Goal: Task Accomplishment & Management: Manage account settings

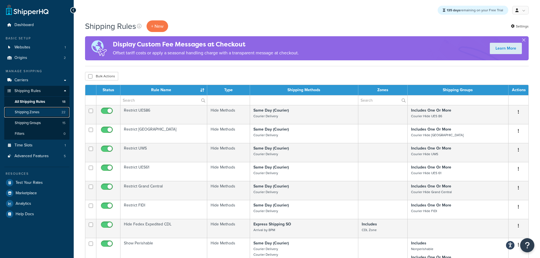
click at [36, 111] on span "Shipping Zones" at bounding box center [27, 112] width 25 height 5
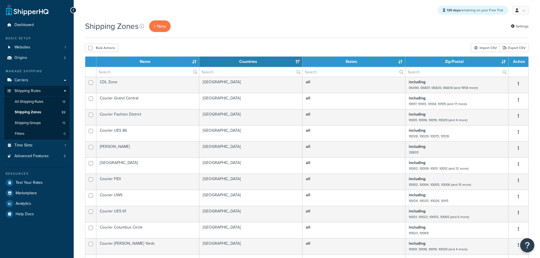
select select "15"
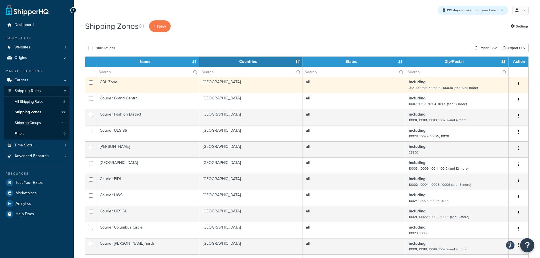
click at [251, 81] on td "[GEOGRAPHIC_DATA]" at bounding box center [250, 85] width 103 height 16
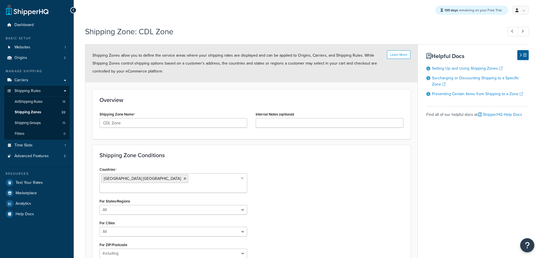
select select "including"
click at [103, 122] on input "CDL Zone" at bounding box center [174, 123] width 148 height 10
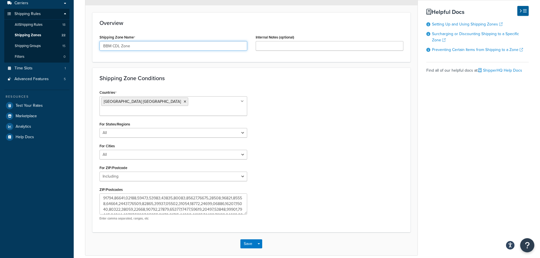
scroll to position [85, 0]
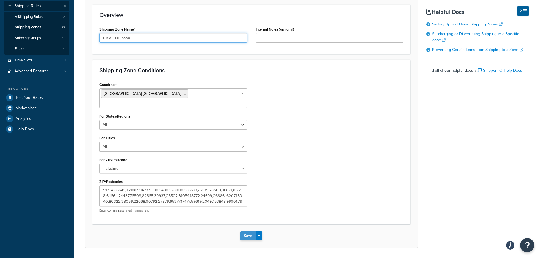
type input "BBM CDL Zone"
click at [251, 232] on button "Save" at bounding box center [248, 236] width 15 height 9
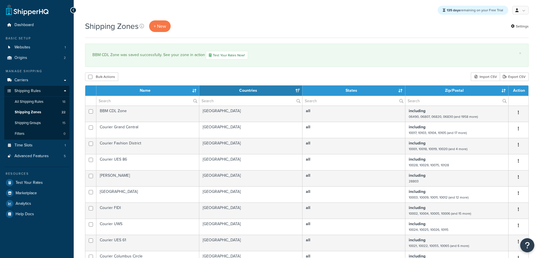
select select "15"
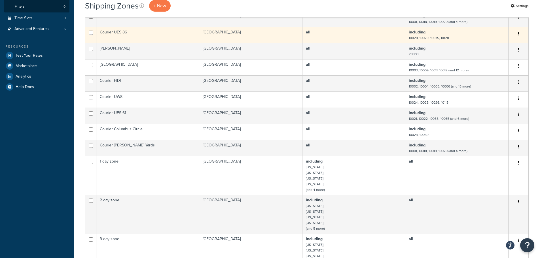
scroll to position [57, 0]
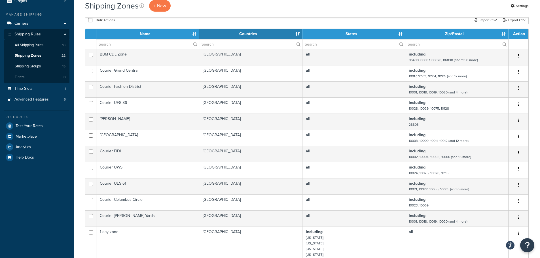
click at [147, 37] on th "Name" at bounding box center [147, 34] width 103 height 10
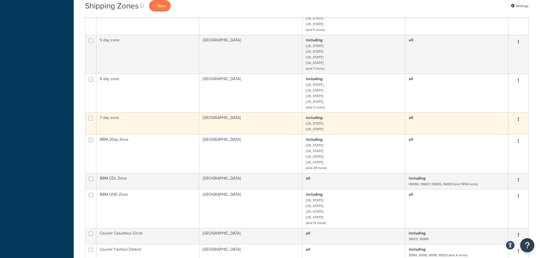
scroll to position [227, 0]
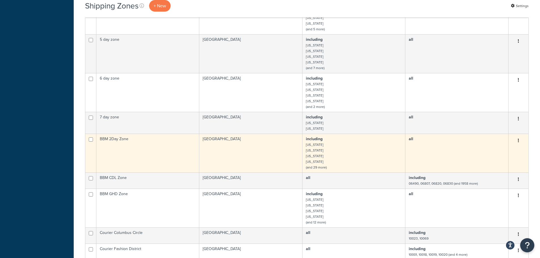
click at [153, 146] on td "BBM 2Day Zone" at bounding box center [147, 153] width 103 height 39
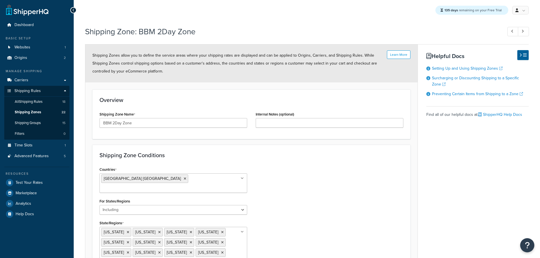
select select "including"
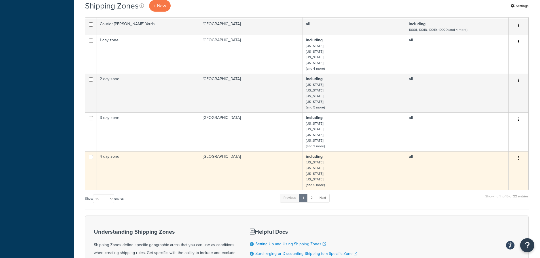
scroll to position [255, 0]
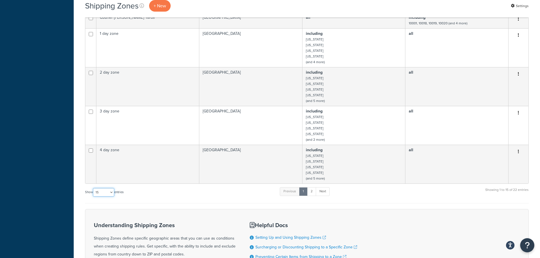
click at [111, 190] on select "10 15 25 50 100" at bounding box center [103, 192] width 21 height 9
select select "50"
click at [94, 197] on select "10 15 25 50 100" at bounding box center [103, 192] width 21 height 9
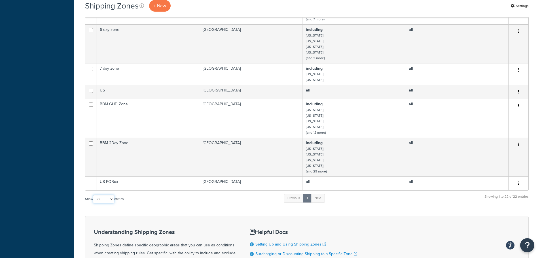
scroll to position [454, 0]
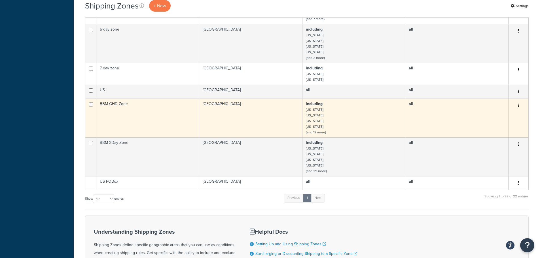
click at [148, 117] on td "BBM GHD Zone" at bounding box center [147, 118] width 103 height 39
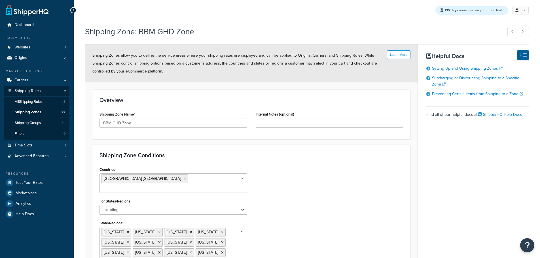
select select "including"
click at [30, 100] on span "All Shipping Rules" at bounding box center [29, 102] width 28 height 5
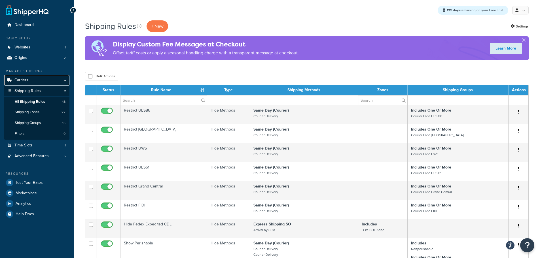
click at [28, 80] on span "Carriers" at bounding box center [21, 80] width 14 height 5
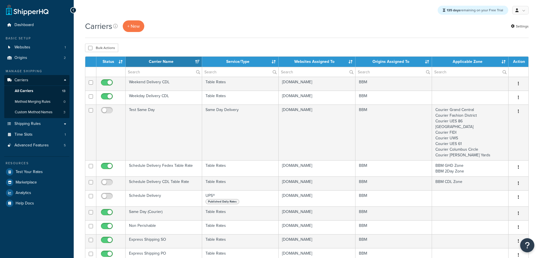
select select "15"
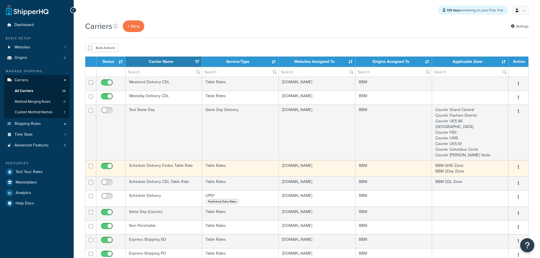
click at [161, 167] on td "Schedule Delivery Fedex Table Rate" at bounding box center [164, 169] width 77 height 16
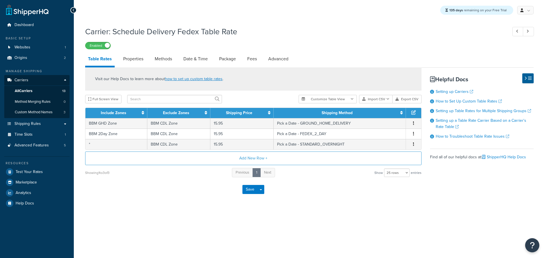
select select "25"
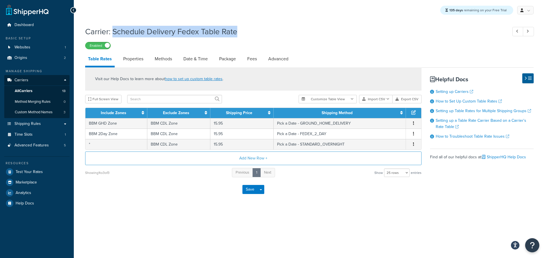
drag, startPoint x: 240, startPoint y: 31, endPoint x: 114, endPoint y: 33, distance: 126.2
click at [114, 32] on h1 "Carrier: Schedule Delivery Fedex Table Rate" at bounding box center [293, 31] width 416 height 11
copy h1 "Schedule Delivery Fedex Table Rate"
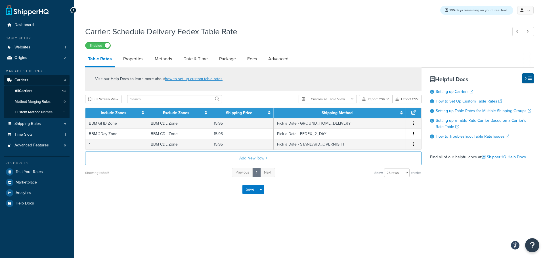
click at [169, 203] on div "Carrier: Schedule Delivery Fedex Table Rate Enabled Table Rates Properties Meth…" at bounding box center [309, 119] width 471 height 192
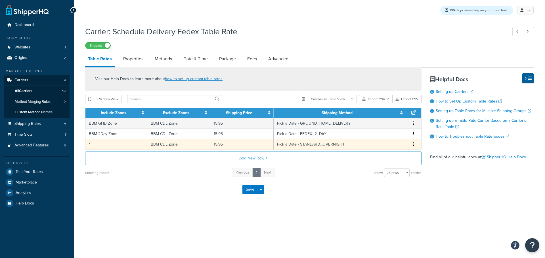
click at [135, 145] on td "*" at bounding box center [116, 144] width 62 height 10
select select "181496"
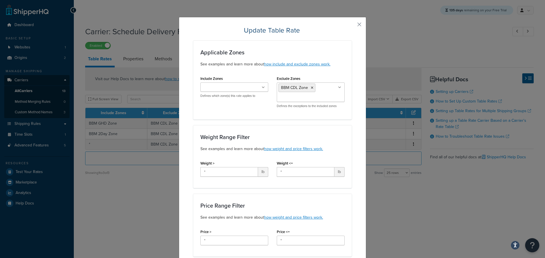
scroll to position [28, 0]
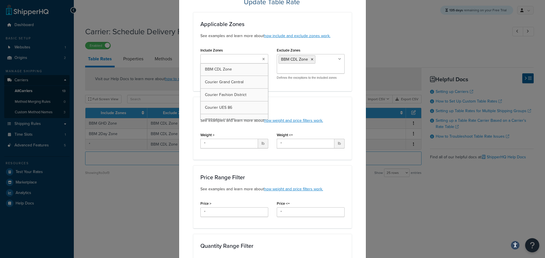
click at [262, 59] on icon at bounding box center [263, 59] width 3 height 3
click at [246, 69] on ul "BBM GHD Zone" at bounding box center [234, 64] width 68 height 20
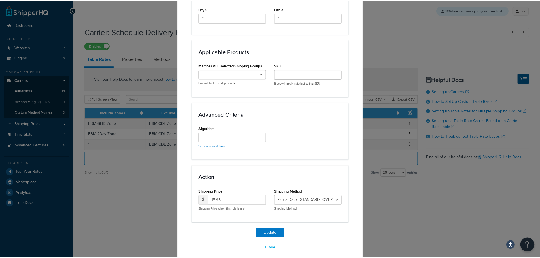
scroll to position [297, 0]
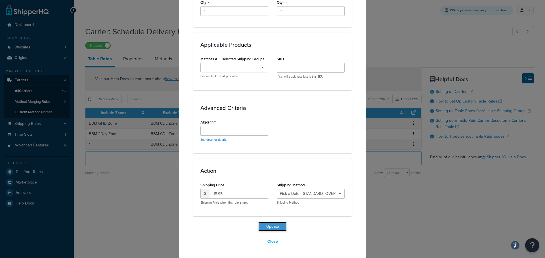
click at [269, 223] on button "Update" at bounding box center [272, 226] width 28 height 9
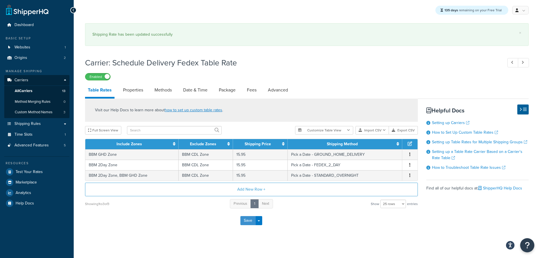
click at [246, 223] on button "Save" at bounding box center [248, 220] width 15 height 9
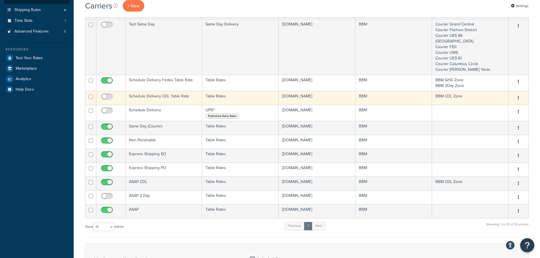
scroll to position [142, 0]
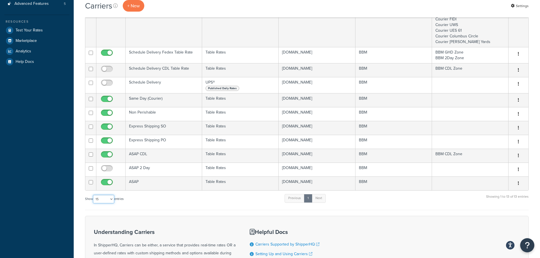
click at [113, 203] on select "10 15 25 50 100" at bounding box center [103, 199] width 21 height 9
select select "25"
click at [94, 196] on select "10 15 25 50 100" at bounding box center [103, 199] width 21 height 9
